Goal: Task Accomplishment & Management: Complete application form

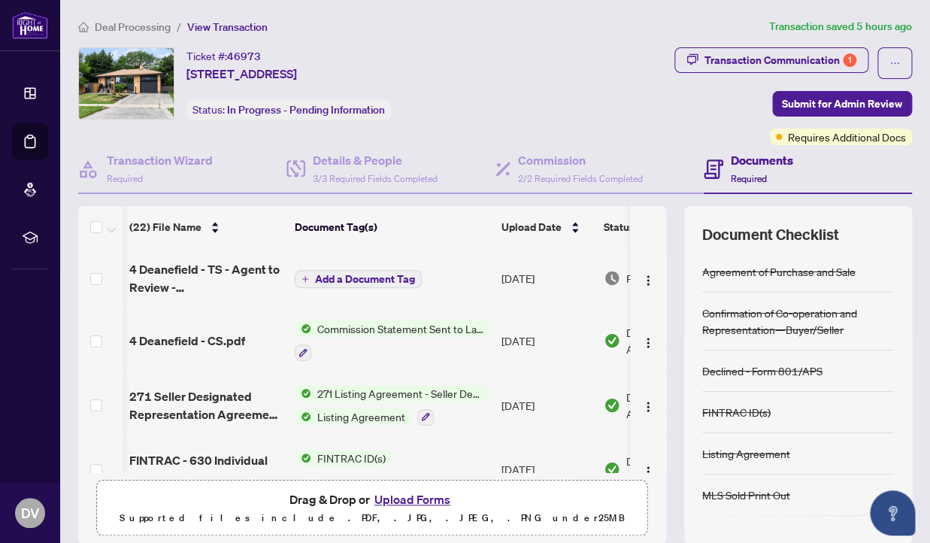
scroll to position [0, 2]
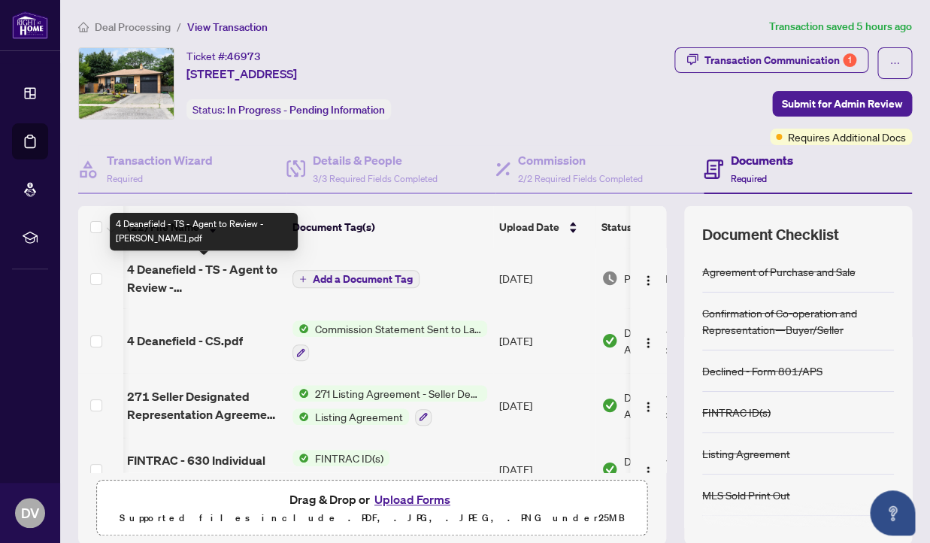
click at [233, 270] on span "4 Deanefield - TS - Agent to Review - [PERSON_NAME].pdf" at bounding box center [203, 278] width 153 height 36
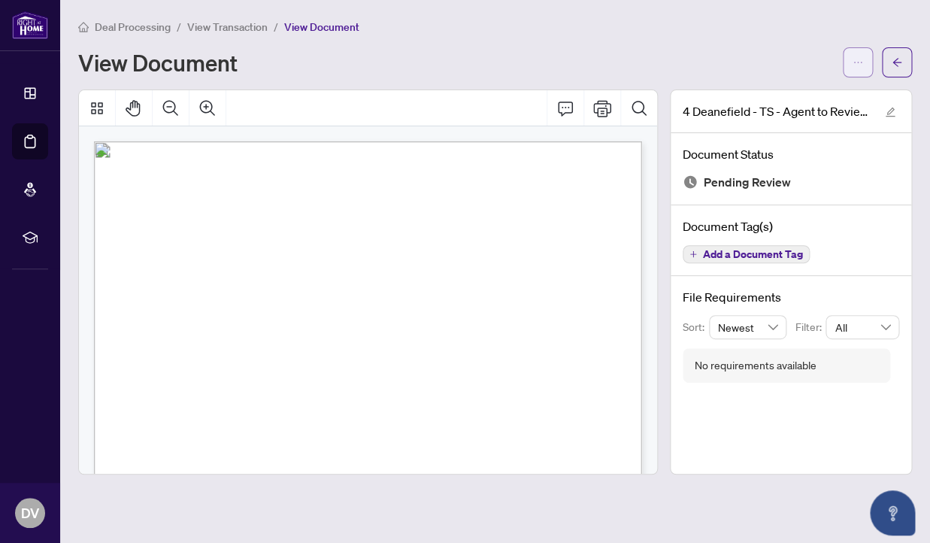
click at [864, 60] on button "button" at bounding box center [857, 62] width 30 height 30
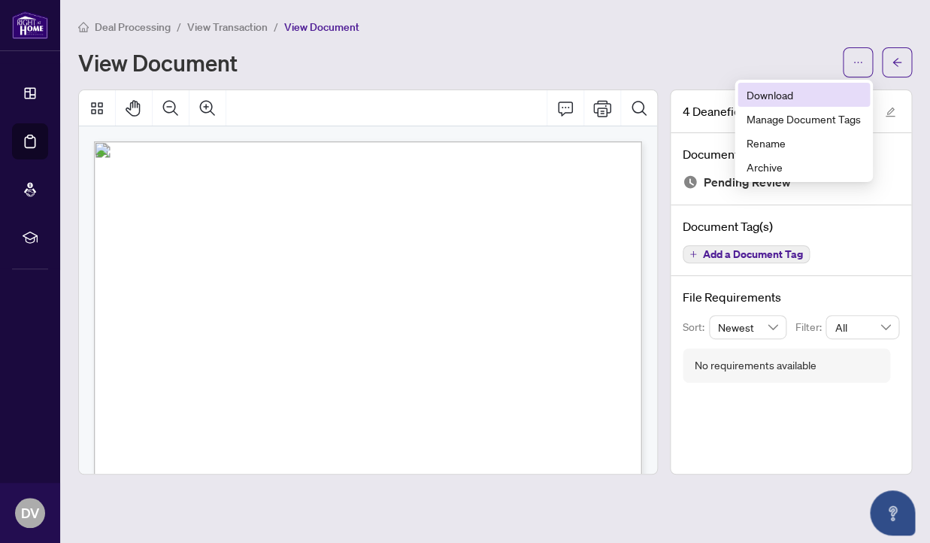
click at [825, 93] on span "Download" at bounding box center [803, 94] width 114 height 17
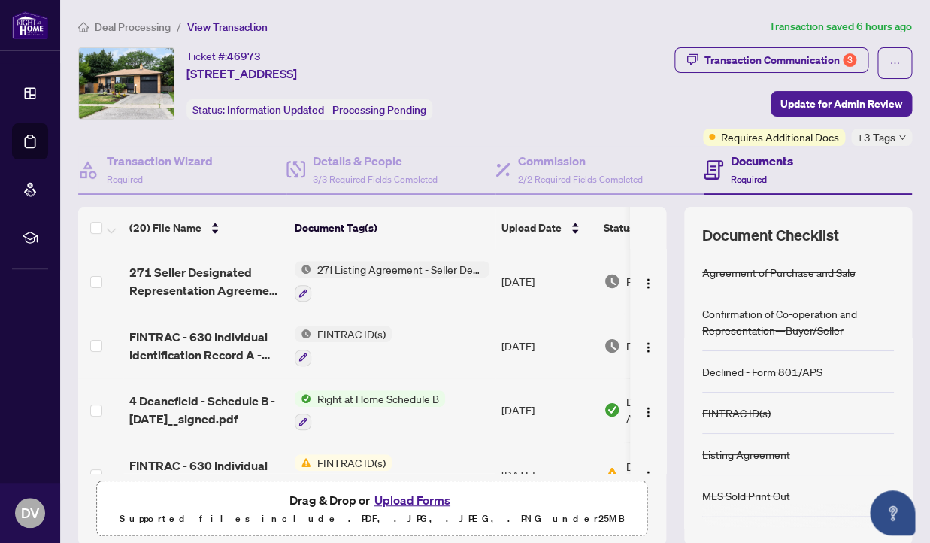
click at [428, 501] on button "Upload Forms" at bounding box center [412, 500] width 85 height 20
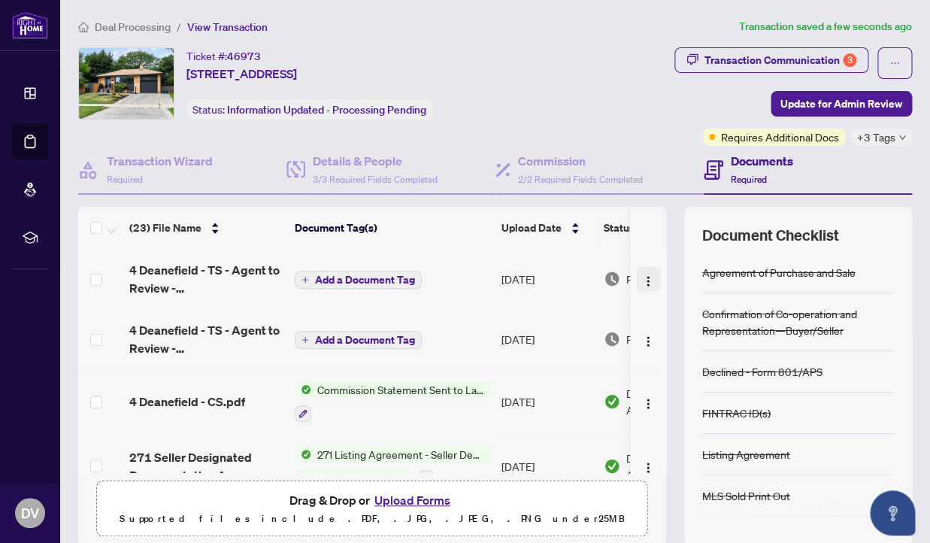
click at [649, 280] on img "button" at bounding box center [648, 281] width 12 height 12
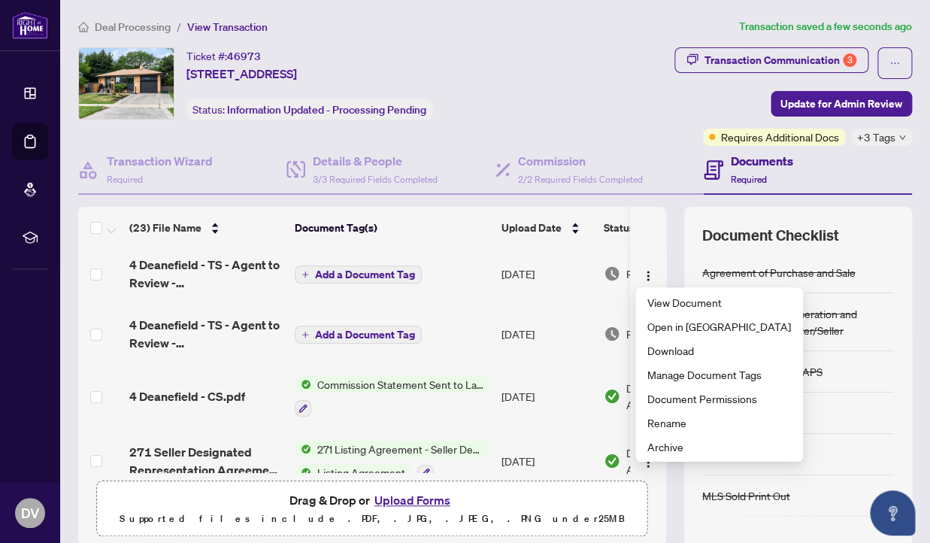
scroll to position [6, 0]
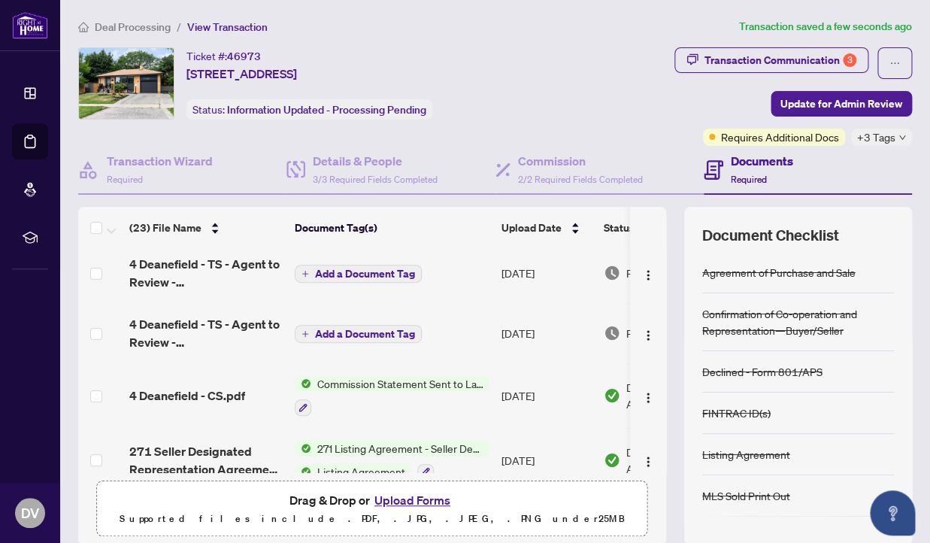
click at [329, 331] on span "Add a Document Tag" at bounding box center [365, 333] width 100 height 11
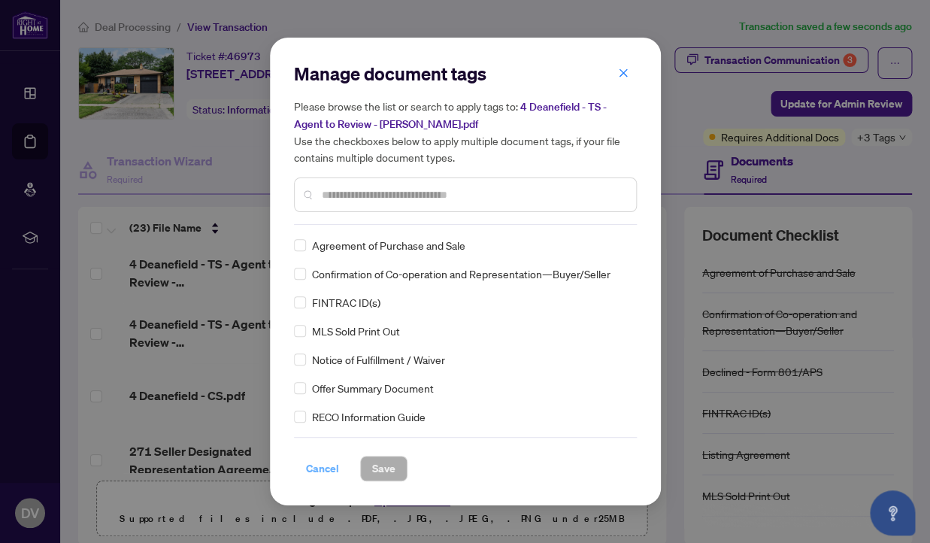
click at [320, 470] on span "Cancel" at bounding box center [322, 468] width 33 height 24
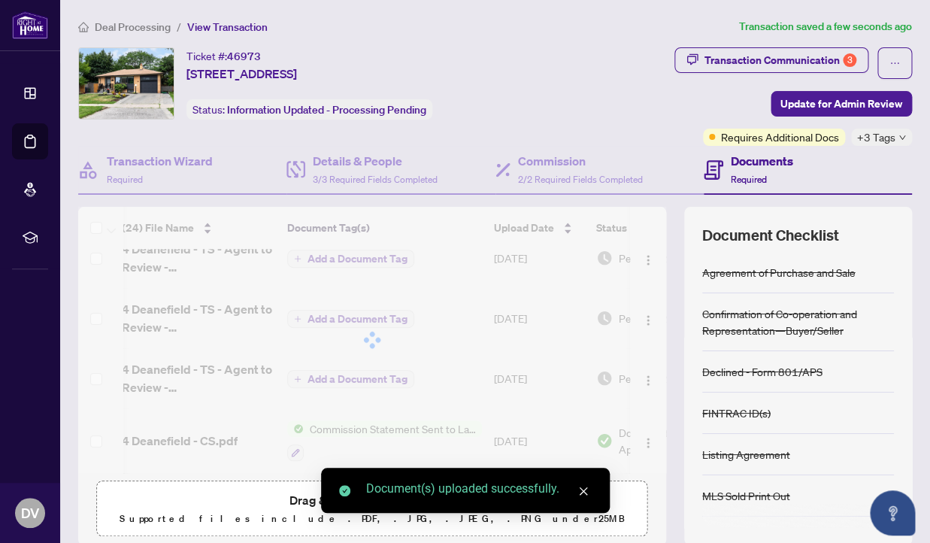
scroll to position [81, 8]
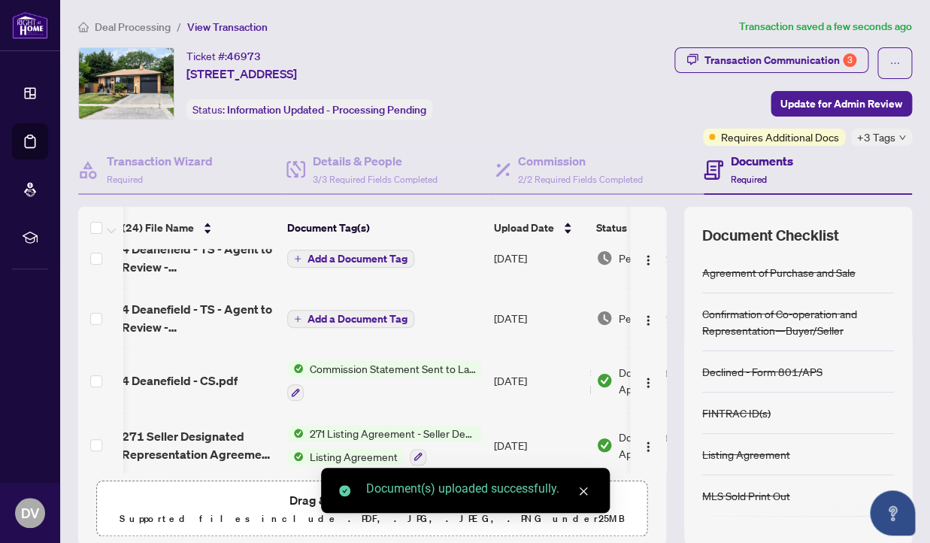
click at [584, 489] on icon "close" at bounding box center [583, 491] width 8 height 8
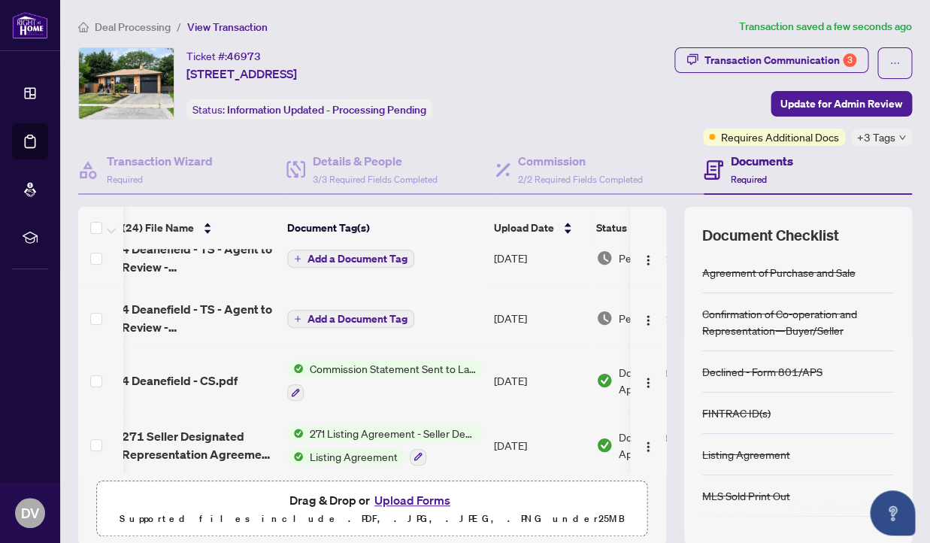
click at [380, 255] on span "Add a Document Tag" at bounding box center [357, 258] width 100 height 11
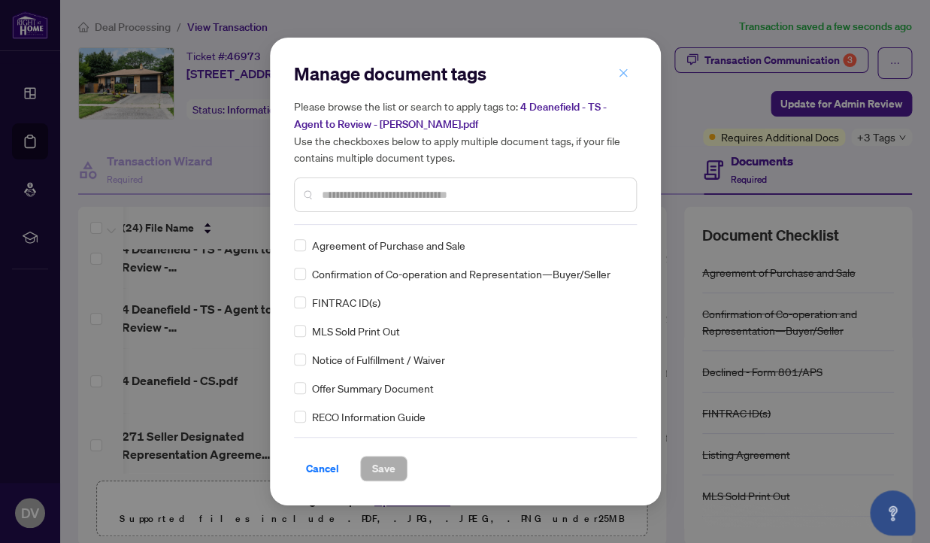
click at [629, 77] on button "button" at bounding box center [623, 73] width 30 height 26
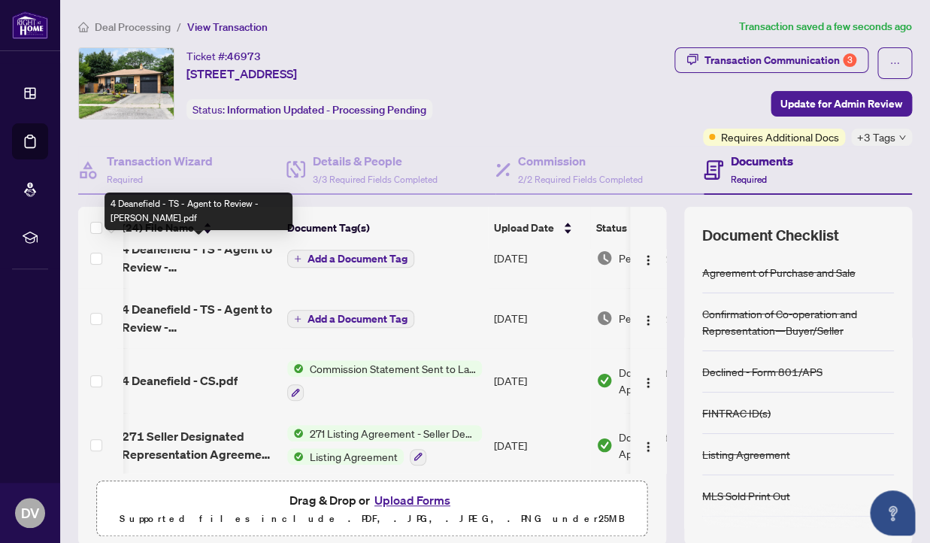
click at [203, 264] on span "4 Deanefield - TS - Agent to Review - [PERSON_NAME].pdf" at bounding box center [198, 258] width 153 height 36
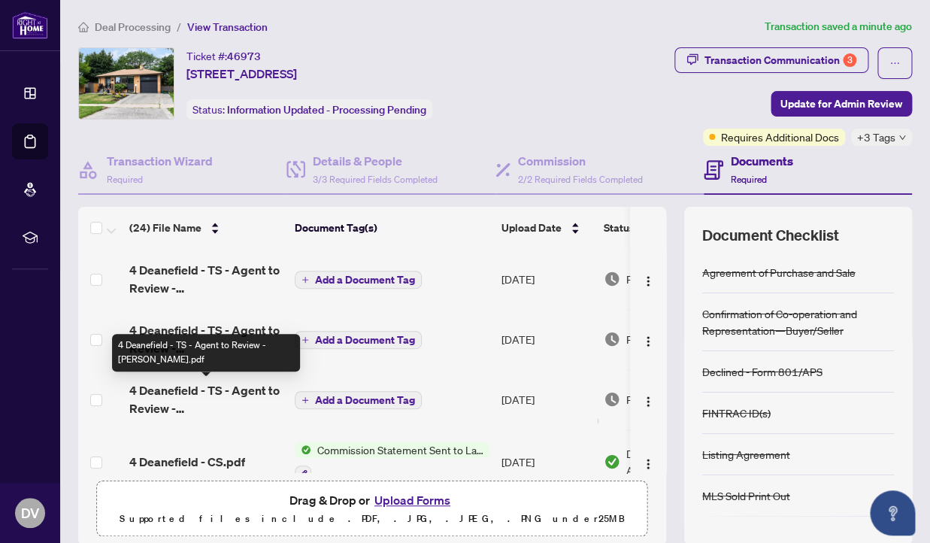
click at [162, 392] on span "4 Deanefield - TS - Agent to Review - [PERSON_NAME].pdf" at bounding box center [205, 399] width 153 height 36
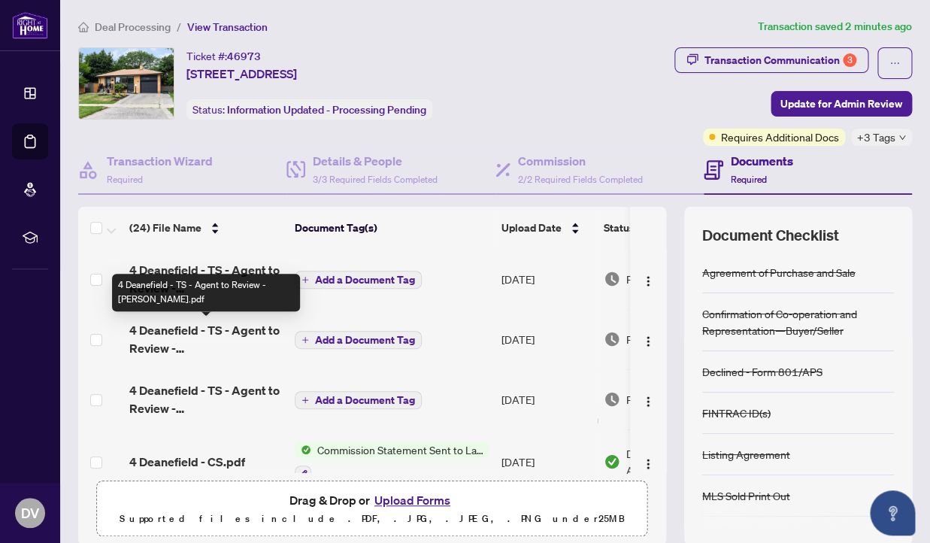
click at [215, 337] on span "4 Deanefield - TS - Agent to Review - [PERSON_NAME].pdf" at bounding box center [205, 339] width 153 height 36
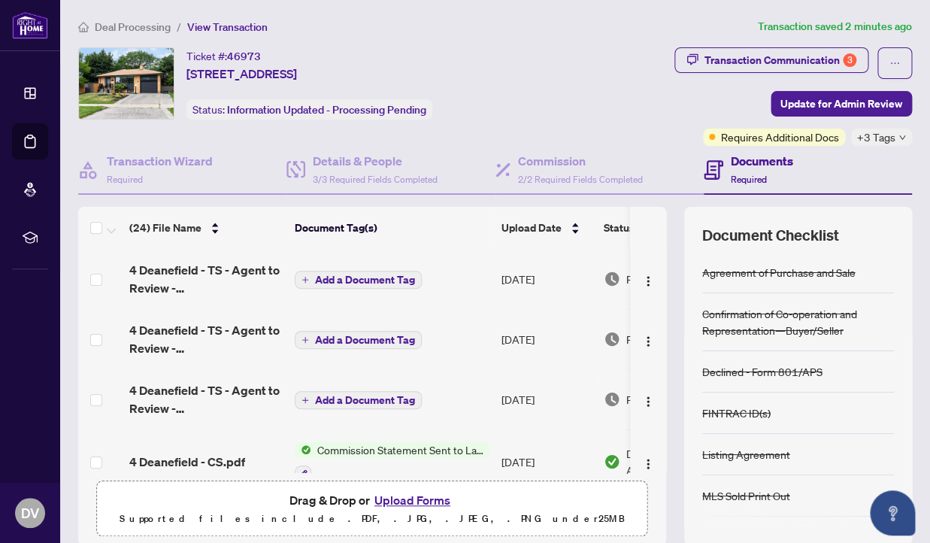
click at [328, 284] on span "Add a Document Tag" at bounding box center [365, 279] width 100 height 11
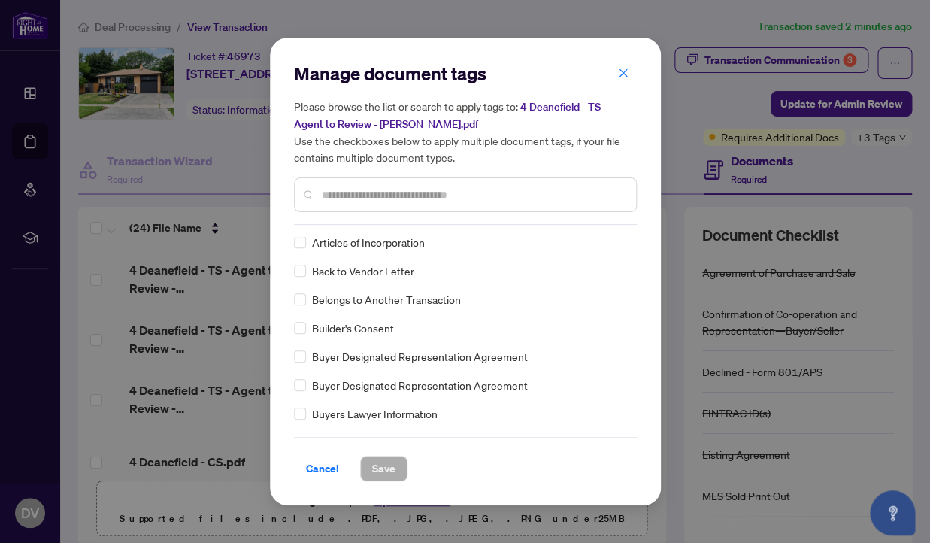
scroll to position [431, 0]
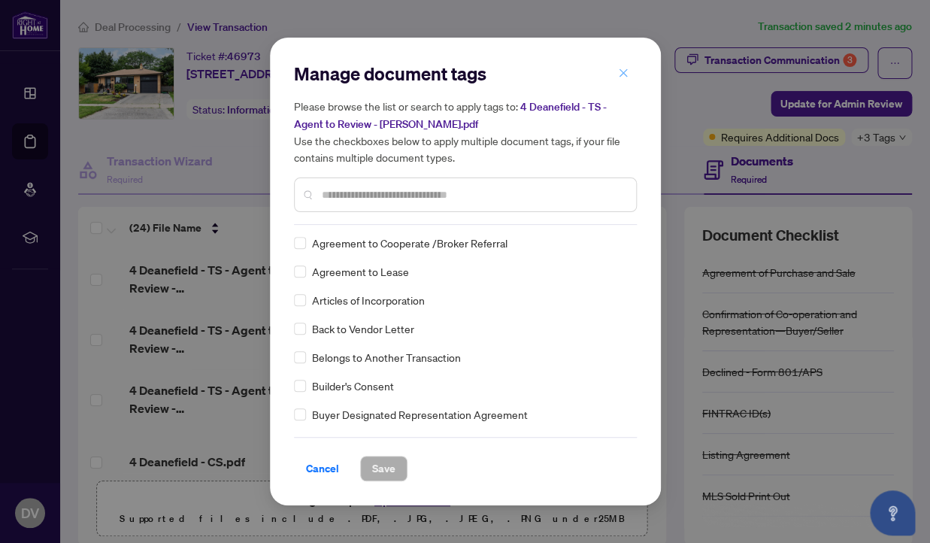
click at [625, 72] on icon "close" at bounding box center [622, 72] width 8 height 8
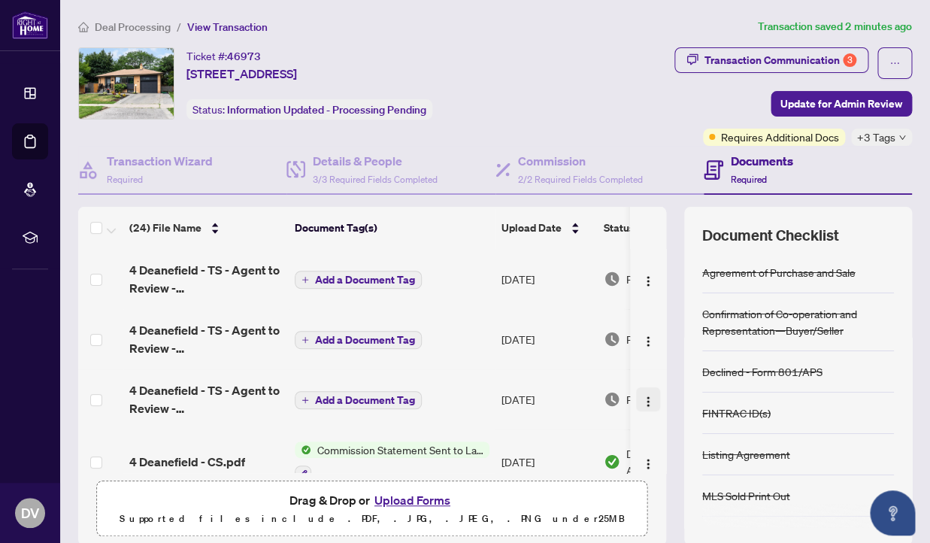
click at [649, 399] on img "button" at bounding box center [648, 401] width 12 height 12
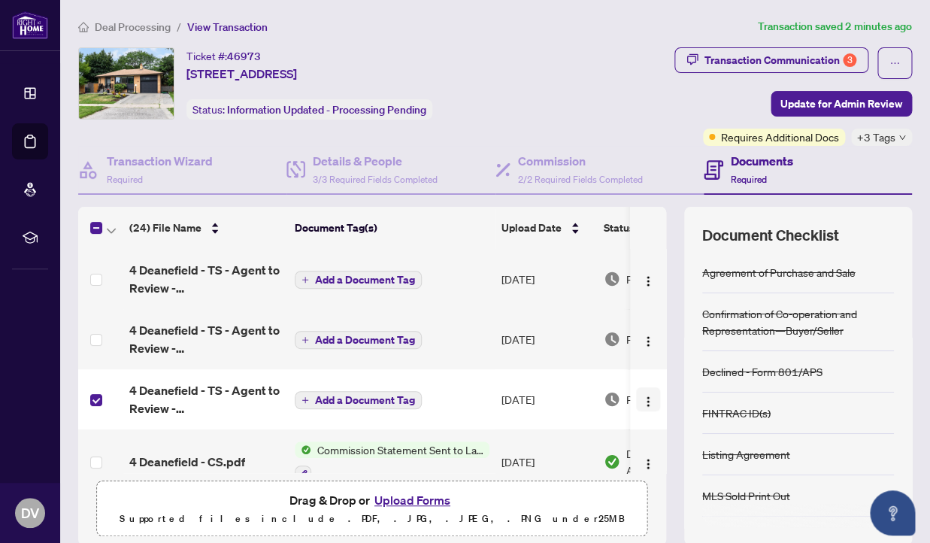
click at [646, 398] on img "button" at bounding box center [648, 401] width 12 height 12
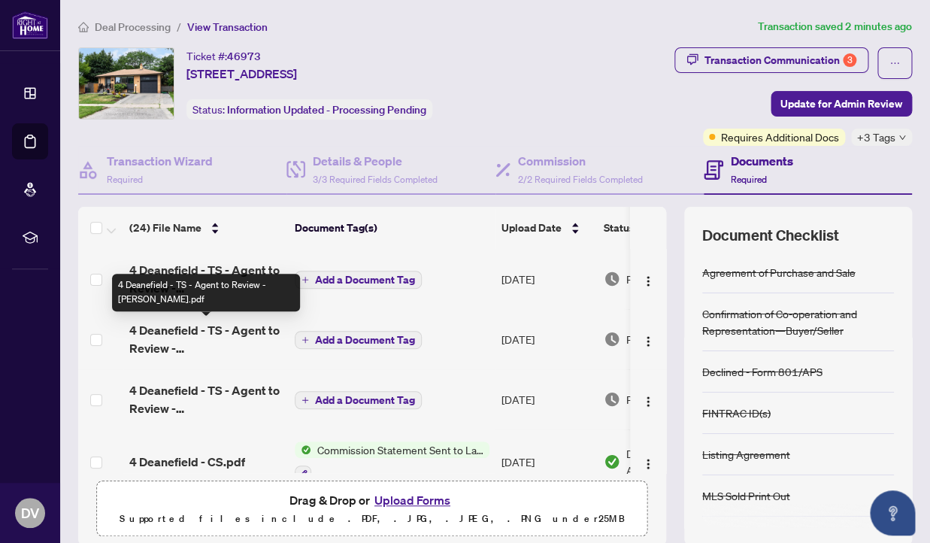
click at [206, 337] on span "4 Deanefield - TS - Agent to Review - [PERSON_NAME].pdf" at bounding box center [205, 339] width 153 height 36
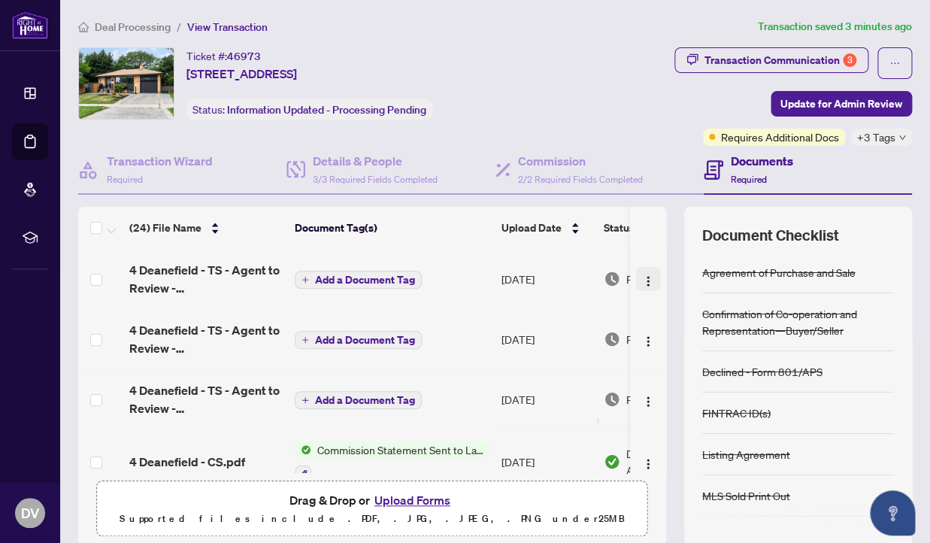
click at [651, 276] on img "button" at bounding box center [648, 281] width 12 height 12
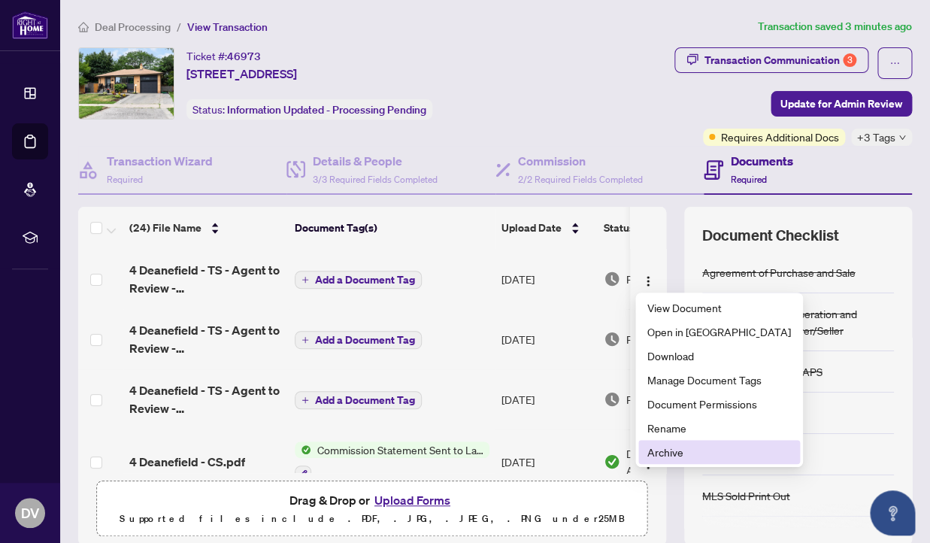
click at [692, 451] on span "Archive" at bounding box center [719, 451] width 144 height 17
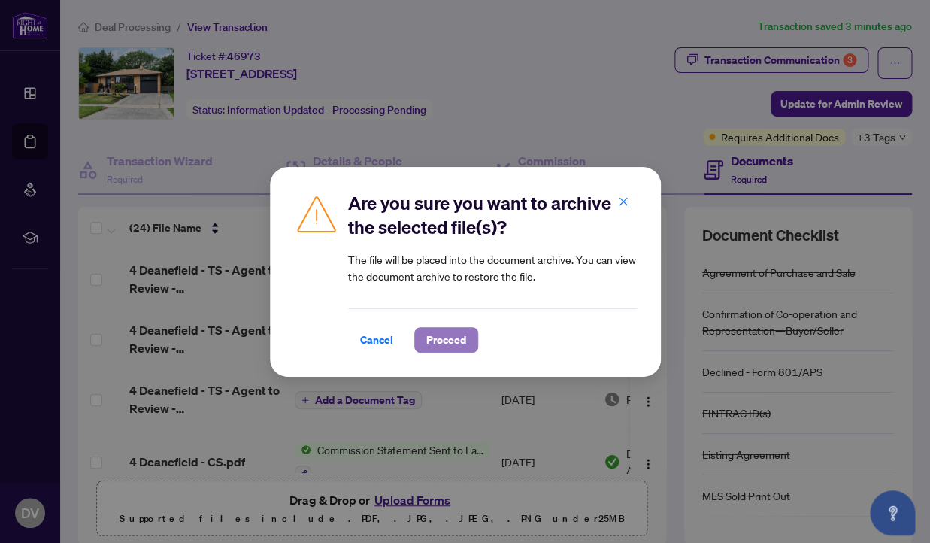
click at [450, 343] on span "Proceed" at bounding box center [446, 340] width 40 height 24
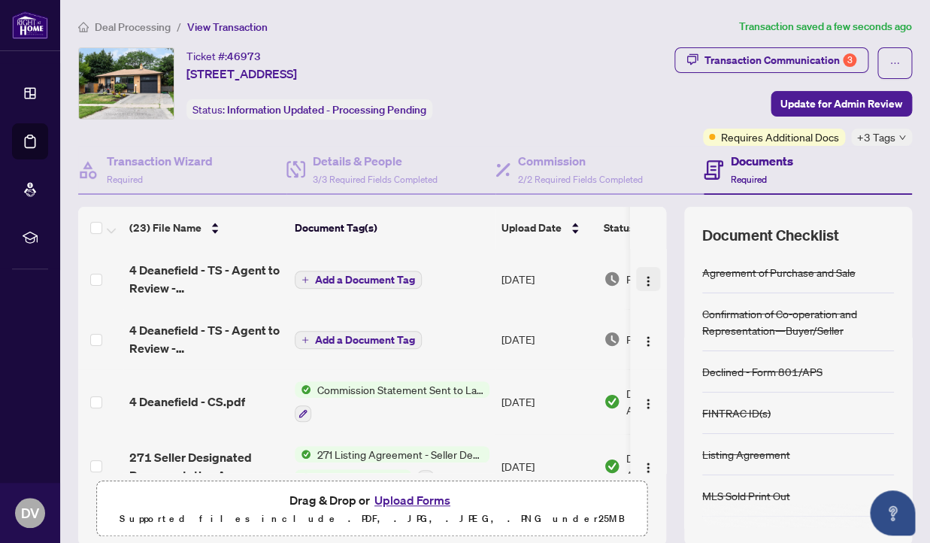
click at [647, 280] on img "button" at bounding box center [648, 281] width 12 height 12
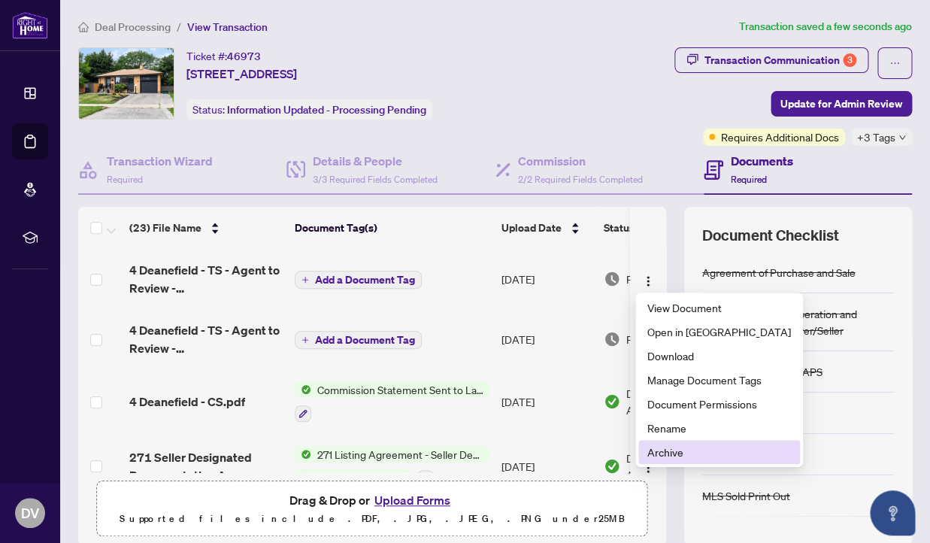
click at [709, 452] on span "Archive" at bounding box center [719, 451] width 144 height 17
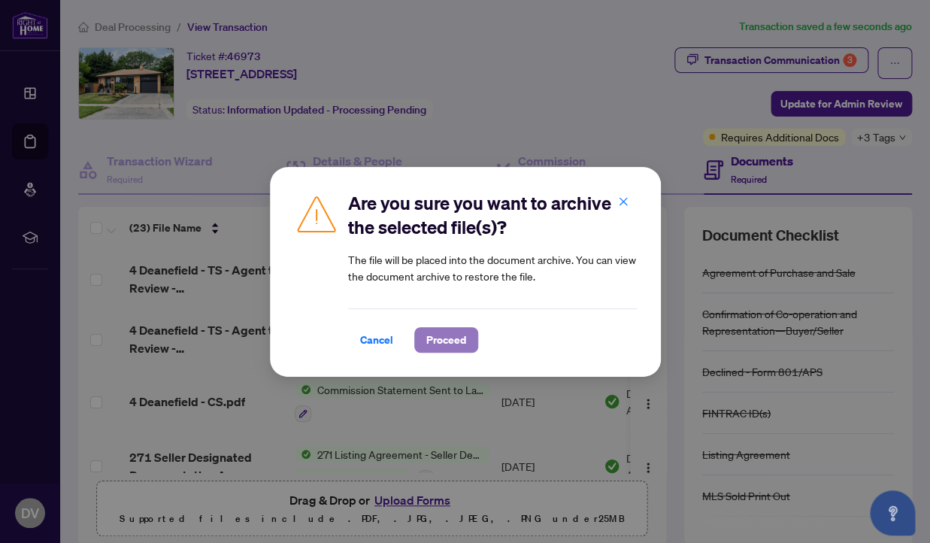
click at [439, 338] on span "Proceed" at bounding box center [446, 340] width 40 height 24
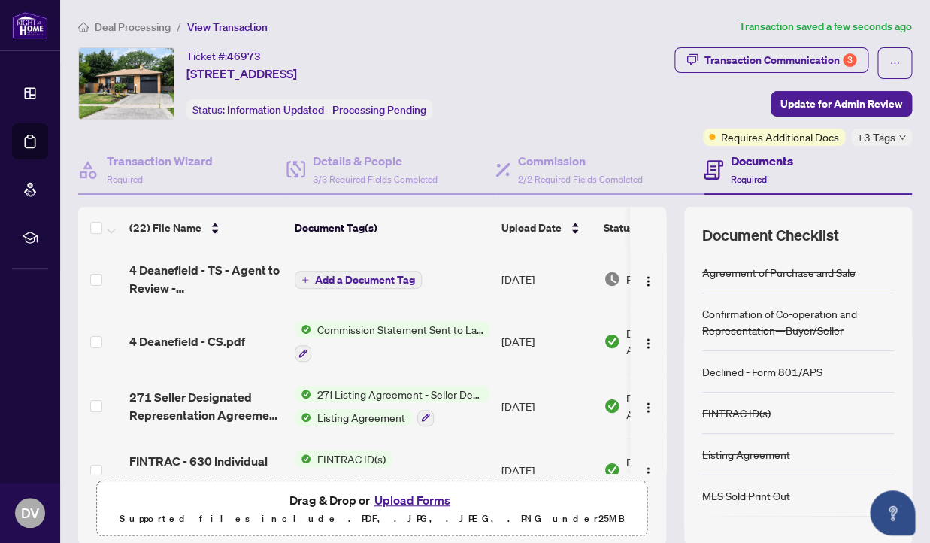
click at [332, 279] on span "Add a Document Tag" at bounding box center [365, 279] width 100 height 11
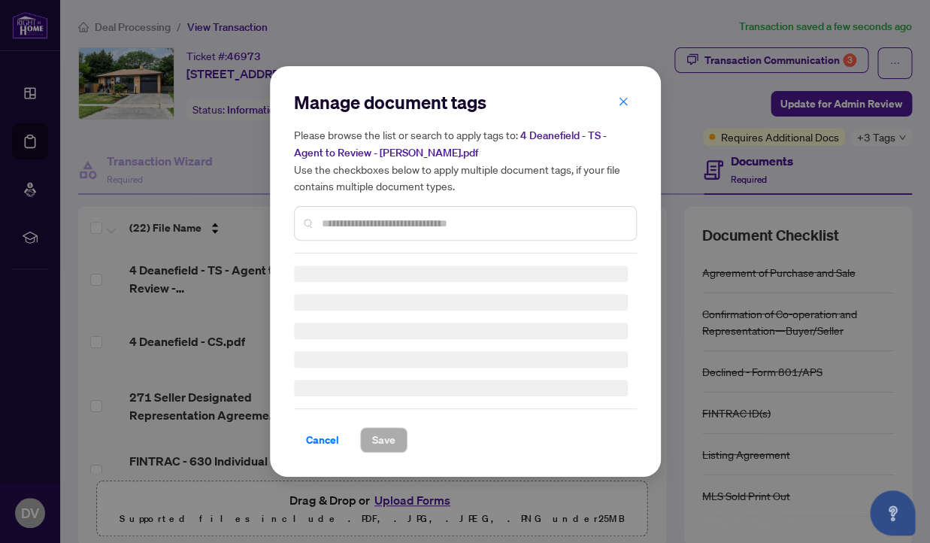
click at [379, 212] on div "Manage document tags Please browse the list or search to apply tags to: 4 Deane…" at bounding box center [465, 171] width 343 height 163
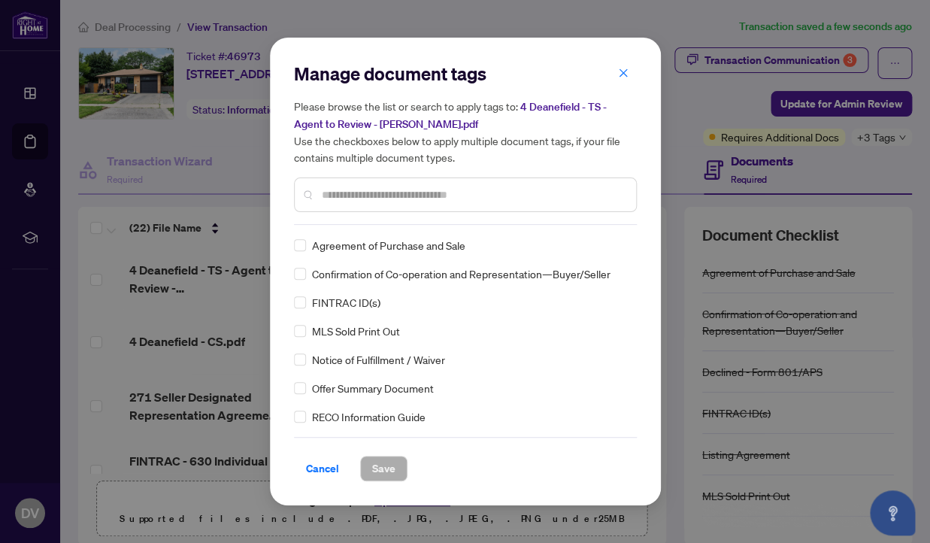
click at [387, 182] on div at bounding box center [465, 194] width 343 height 35
click at [383, 194] on input "text" at bounding box center [473, 194] width 302 height 17
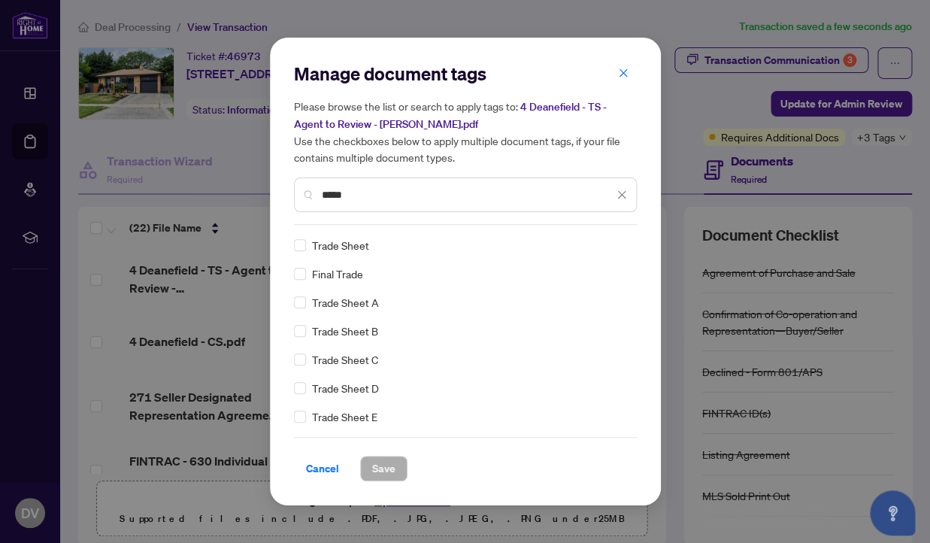
type input "*****"
click at [297, 279] on label at bounding box center [300, 273] width 12 height 17
click at [391, 467] on span "Save" at bounding box center [383, 468] width 23 height 24
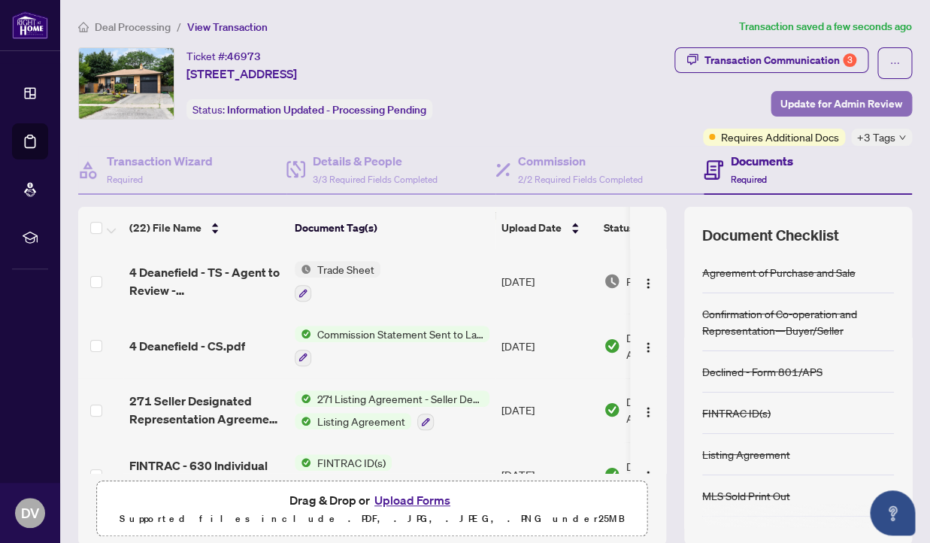
click at [841, 107] on span "Update for Admin Review" at bounding box center [841, 104] width 122 height 24
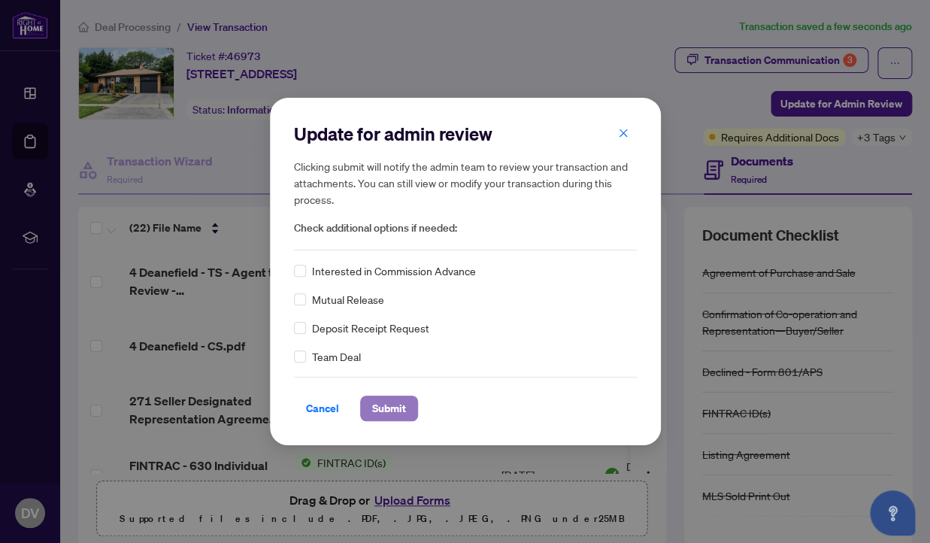
click at [385, 416] on span "Submit" at bounding box center [389, 408] width 34 height 24
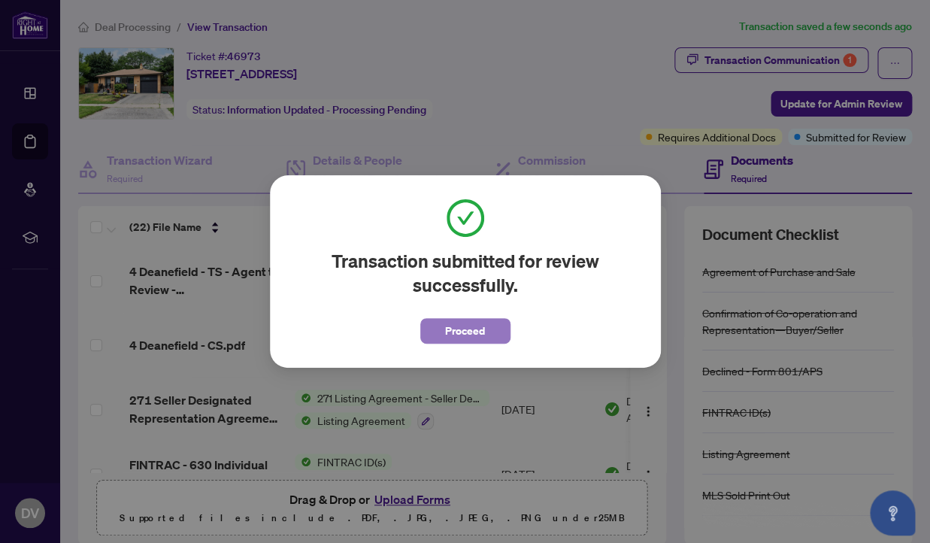
click at [452, 328] on span "Proceed" at bounding box center [465, 331] width 40 height 24
